Goal: Information Seeking & Learning: Learn about a topic

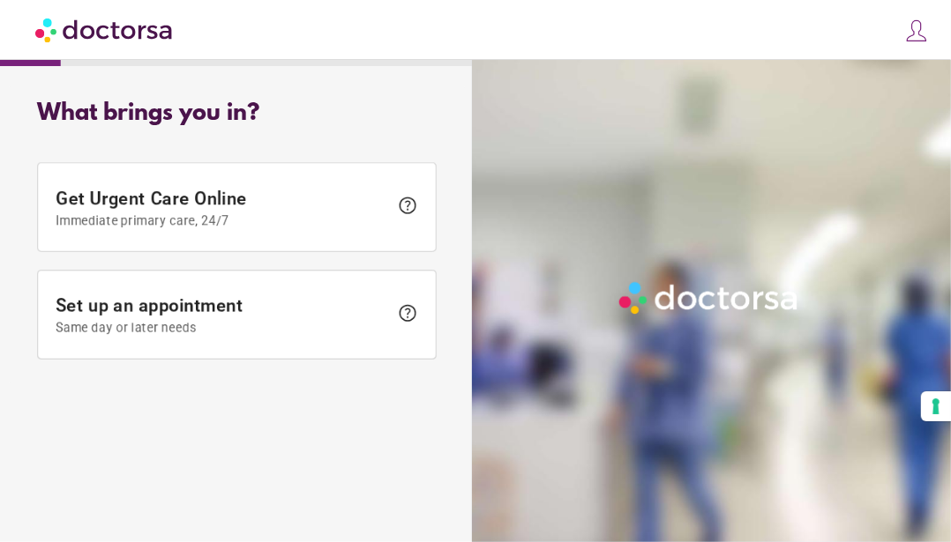
click at [157, 31] on img at bounding box center [104, 30] width 139 height 40
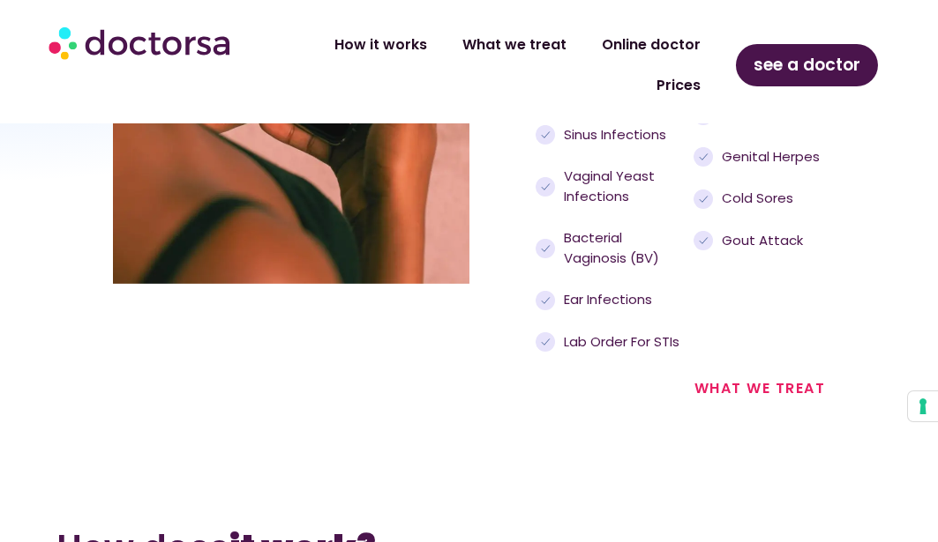
scroll to position [2175, 0]
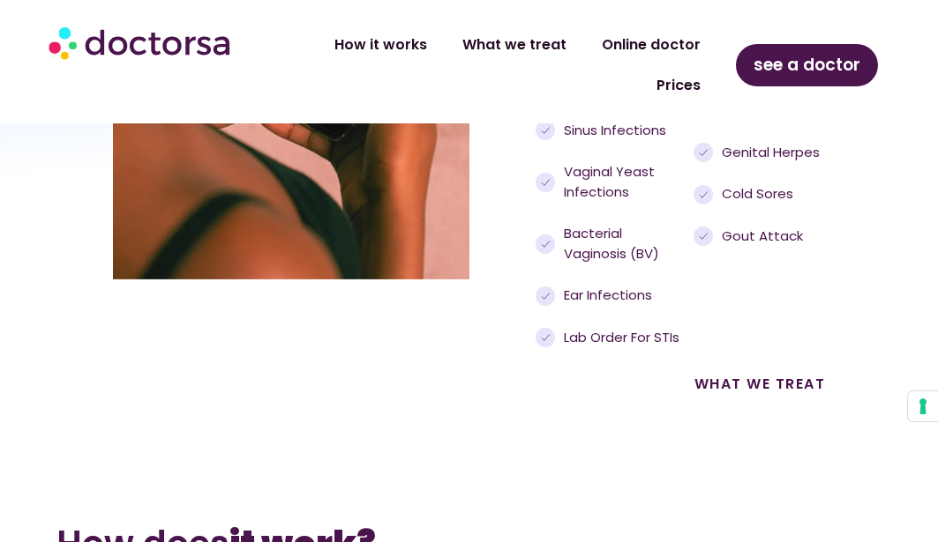
click at [740, 381] on link "what we treat" at bounding box center [759, 384] width 131 height 20
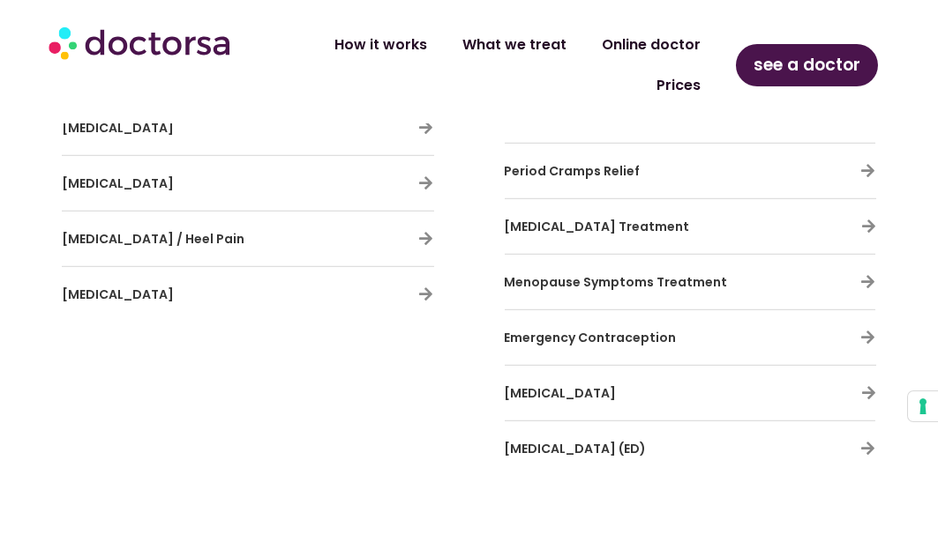
scroll to position [4115, 0]
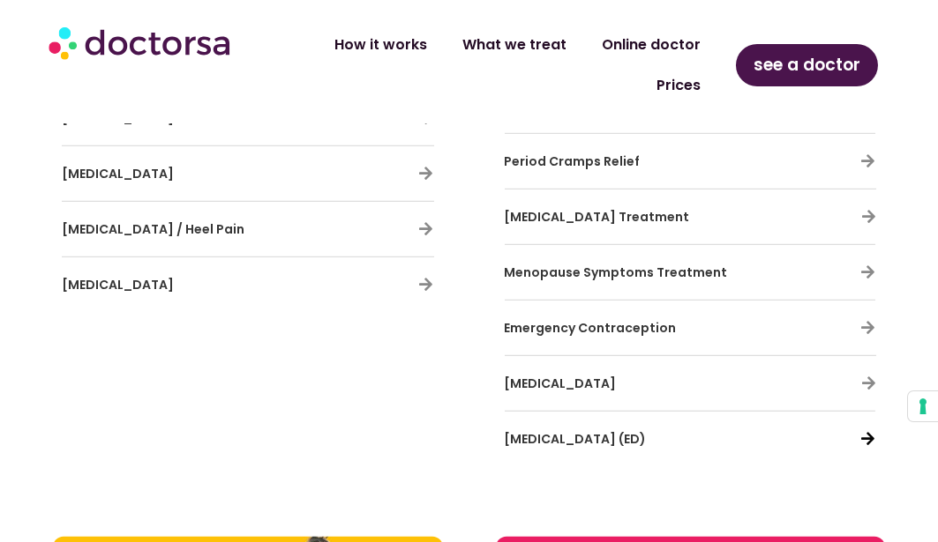
click at [870, 431] on icon at bounding box center [867, 438] width 15 height 15
click at [869, 431] on icon at bounding box center [867, 438] width 15 height 15
click at [864, 431] on icon at bounding box center [867, 438] width 15 height 15
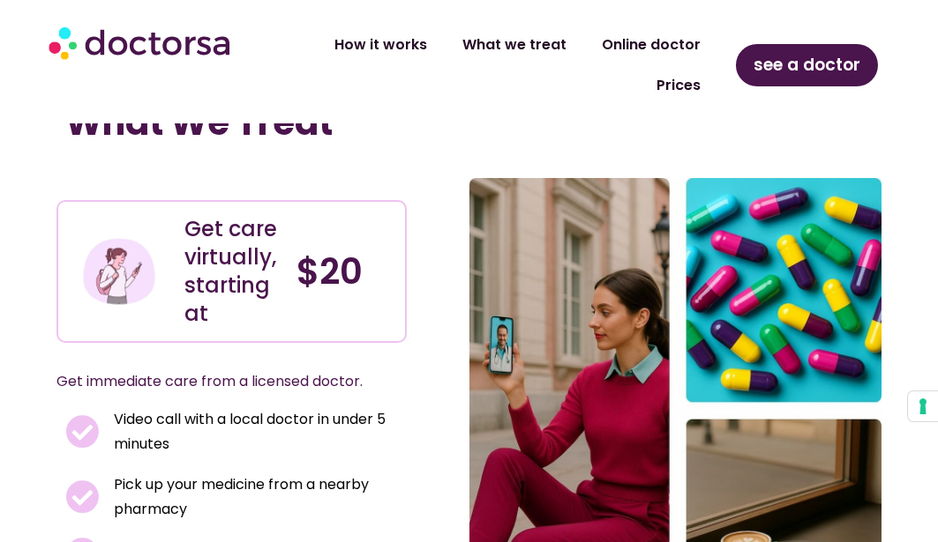
scroll to position [0, 0]
